Goal: Task Accomplishment & Management: Manage account settings

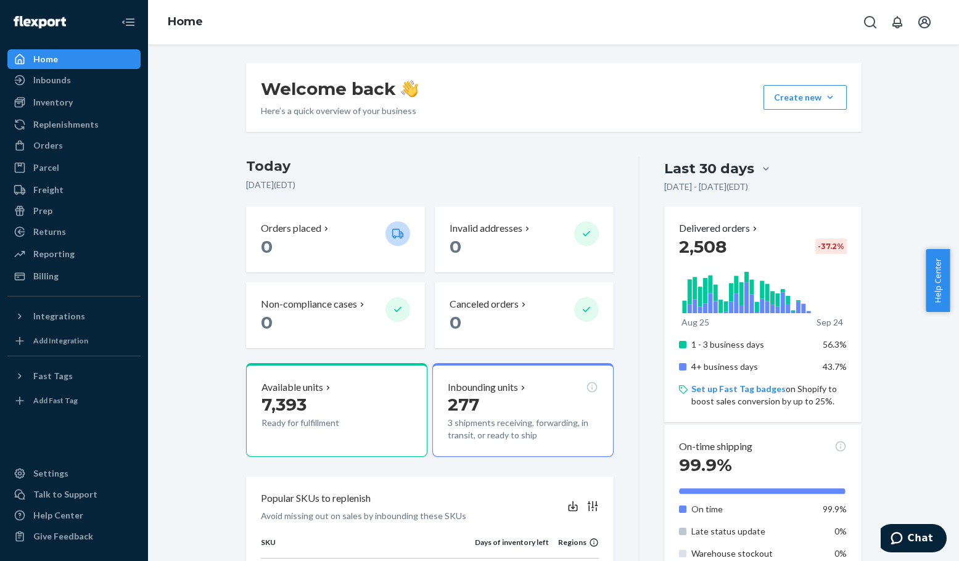
click at [492, 149] on div "Welcome back Here’s a quick overview of your business Create new Create new inb…" at bounding box center [554, 476] width 634 height 827
click at [71, 144] on div "Orders" at bounding box center [74, 145] width 131 height 17
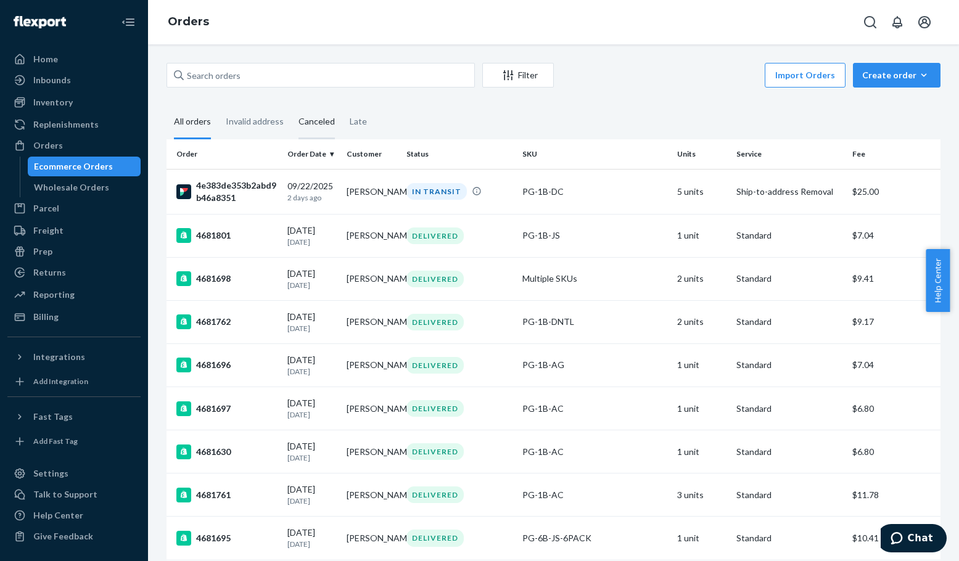
click at [318, 120] on div "Canceled" at bounding box center [316, 122] width 36 height 34
click at [291, 105] on input "Canceled" at bounding box center [291, 105] width 0 height 0
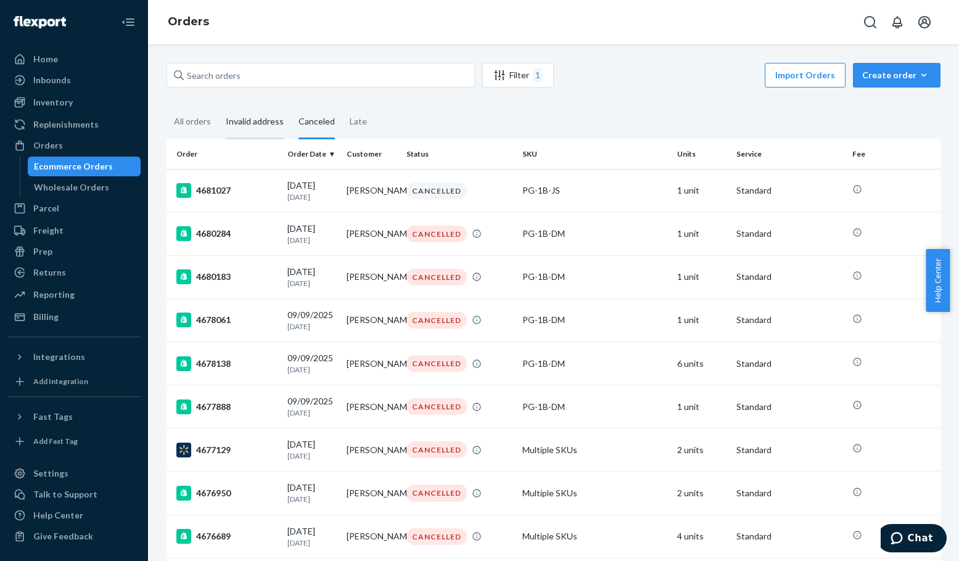
drag, startPoint x: 193, startPoint y: 120, endPoint x: 236, endPoint y: 107, distance: 44.5
click at [194, 120] on div "All orders" at bounding box center [192, 121] width 37 height 32
click at [167, 105] on input "All orders" at bounding box center [167, 105] width 0 height 0
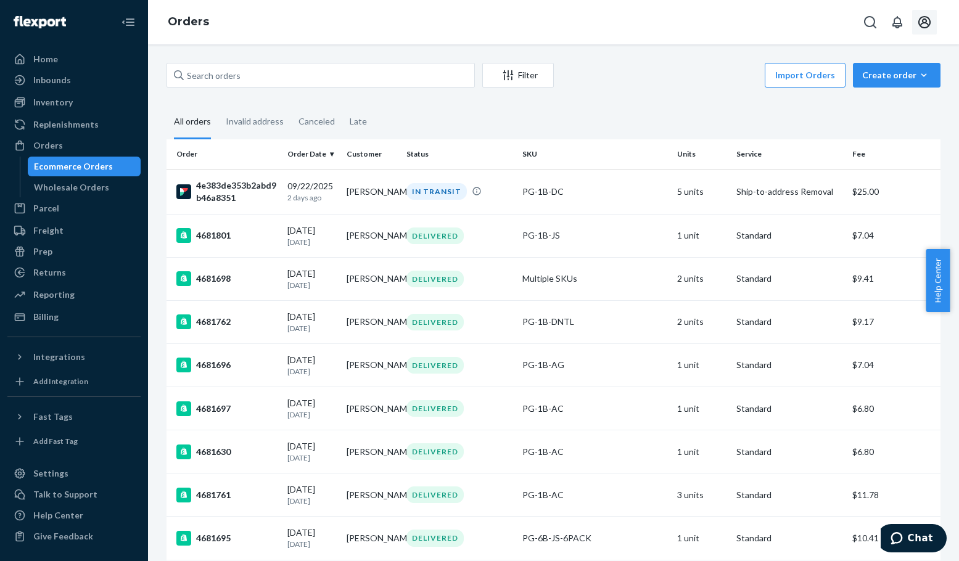
click at [930, 19] on icon "Open account menu" at bounding box center [924, 22] width 15 height 15
click at [873, 121] on div "Log out" at bounding box center [895, 132] width 93 height 23
